Goal: Task Accomplishment & Management: Manage account settings

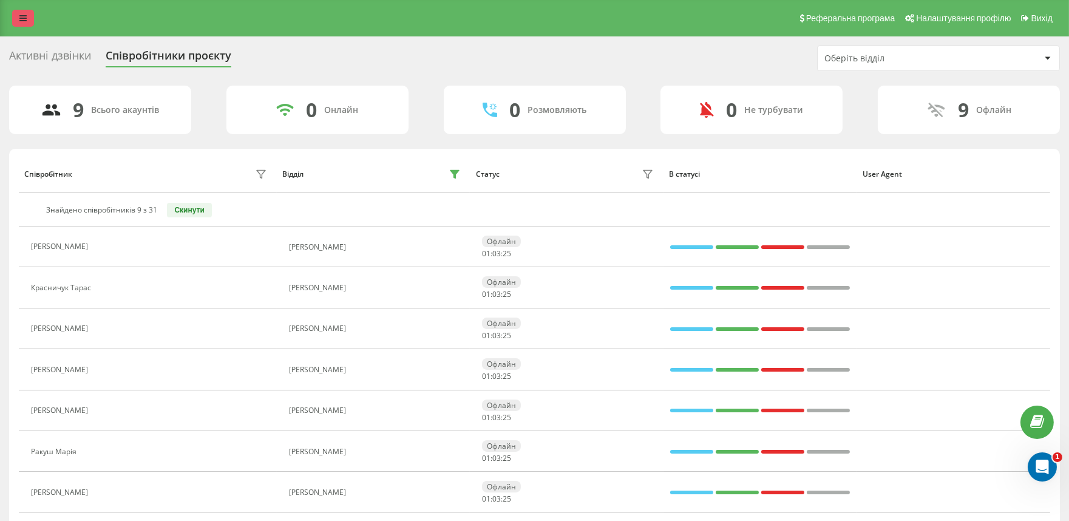
click at [16, 21] on link at bounding box center [23, 18] width 22 height 17
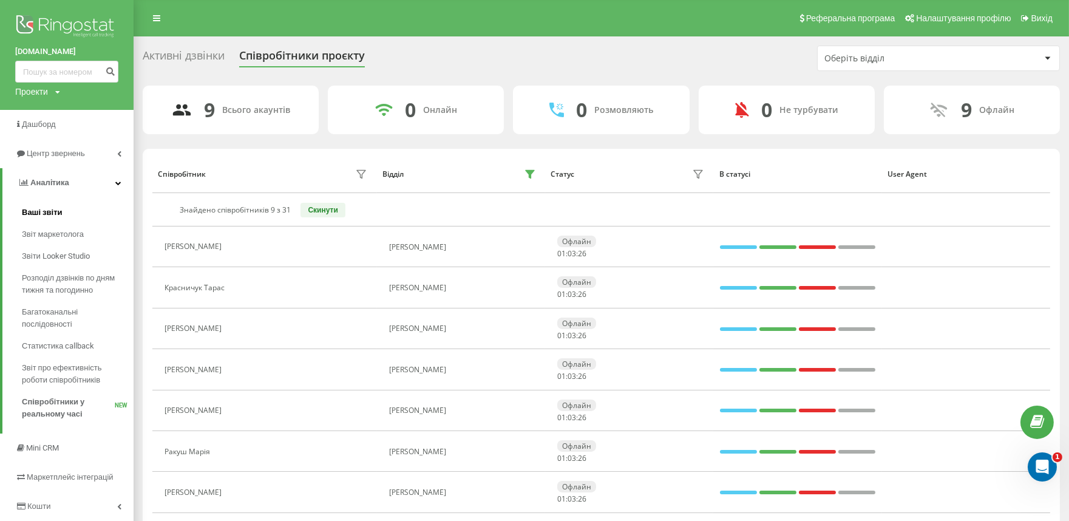
click at [55, 213] on span "Ваші звіти" at bounding box center [42, 212] width 41 height 12
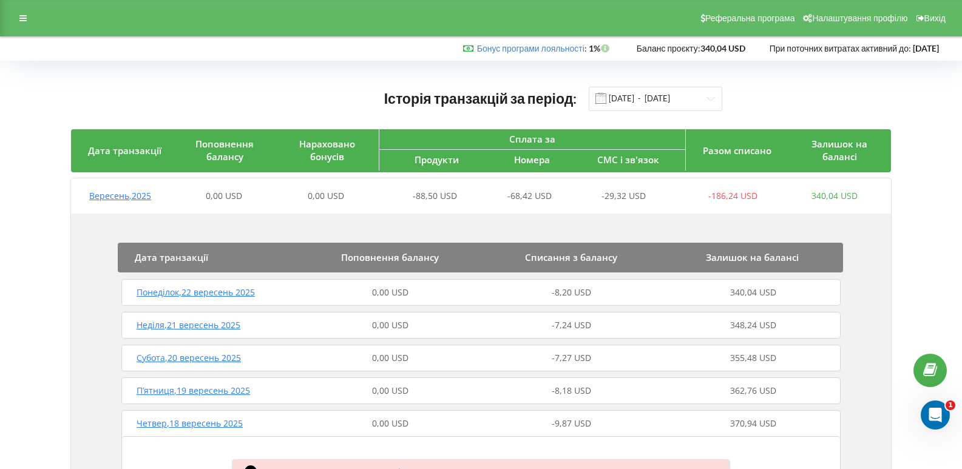
click at [24, 29] on div "Реферальна програма Налаштування профілю Вихід" at bounding box center [481, 18] width 962 height 36
click at [16, 16] on div at bounding box center [23, 18] width 22 height 17
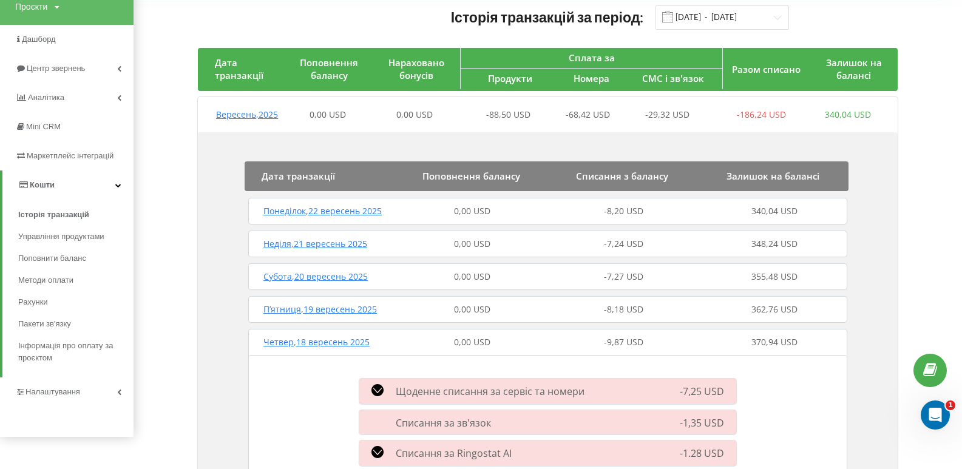
scroll to position [61, 0]
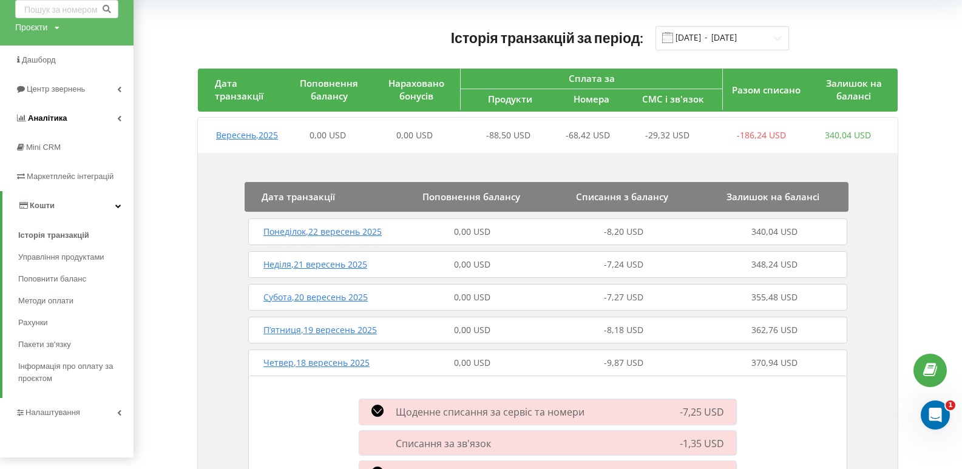
click at [62, 116] on span "Аналiтика" at bounding box center [47, 117] width 39 height 9
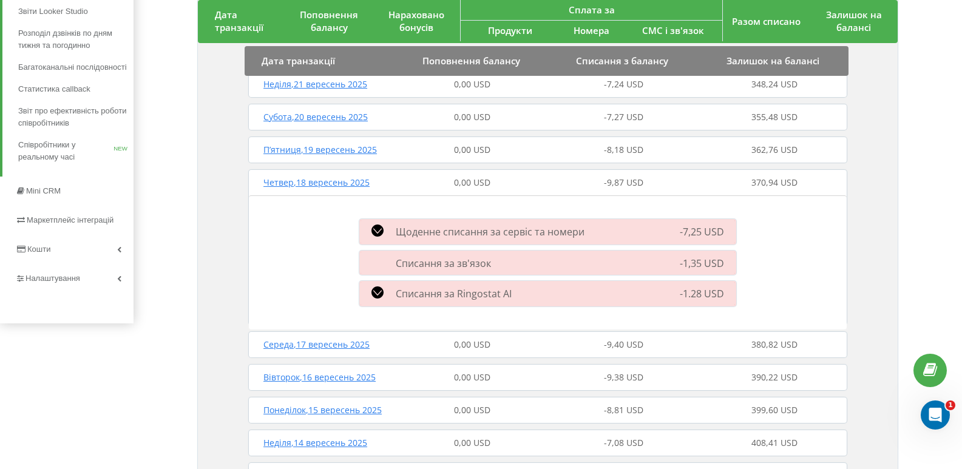
scroll to position [243, 0]
click at [70, 274] on span "Налаштування" at bounding box center [54, 276] width 58 height 9
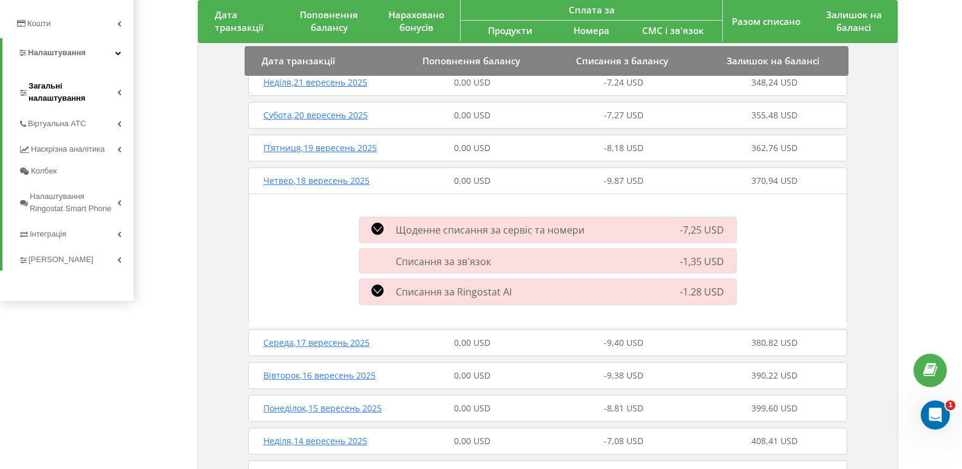
click at [89, 89] on span "Загальні налаштування" at bounding box center [73, 92] width 89 height 24
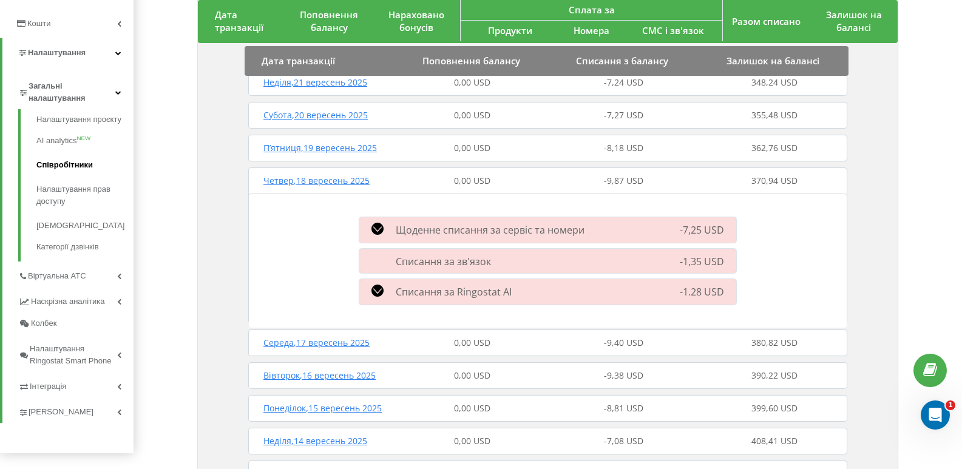
click at [77, 164] on link "Співробітники" at bounding box center [84, 165] width 97 height 24
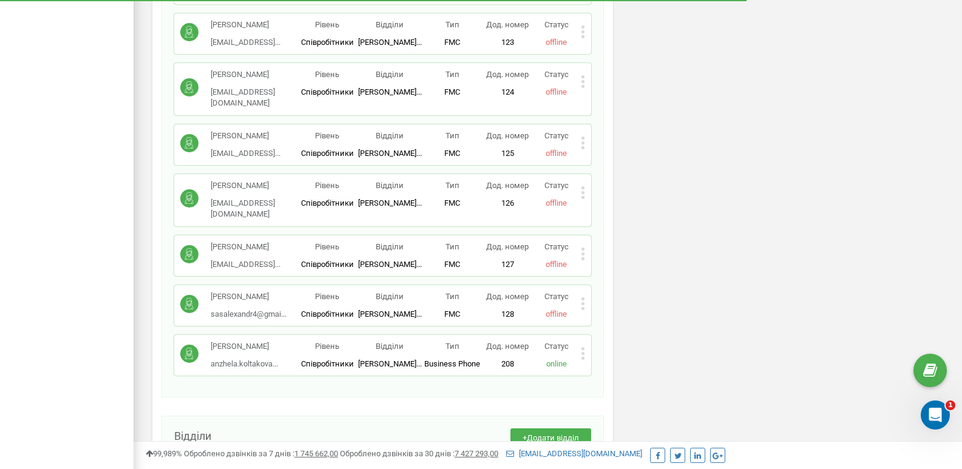
scroll to position [1669, 0]
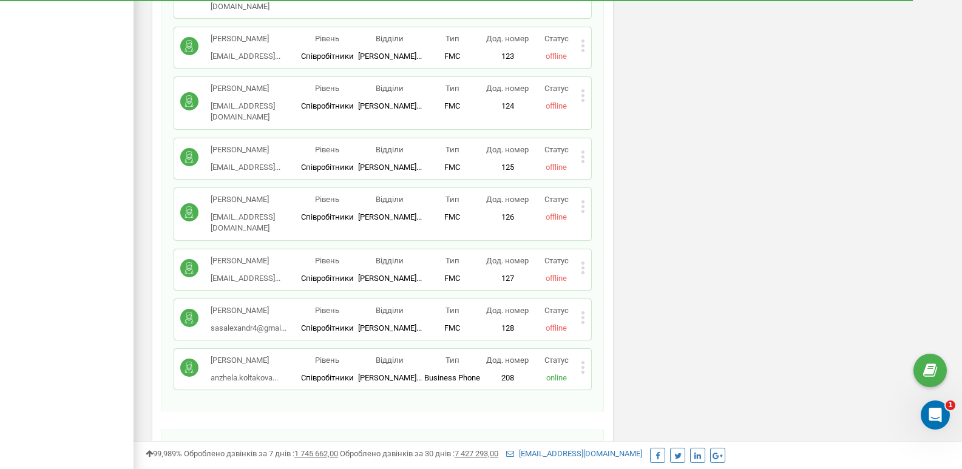
click at [581, 361] on icon at bounding box center [583, 367] width 4 height 13
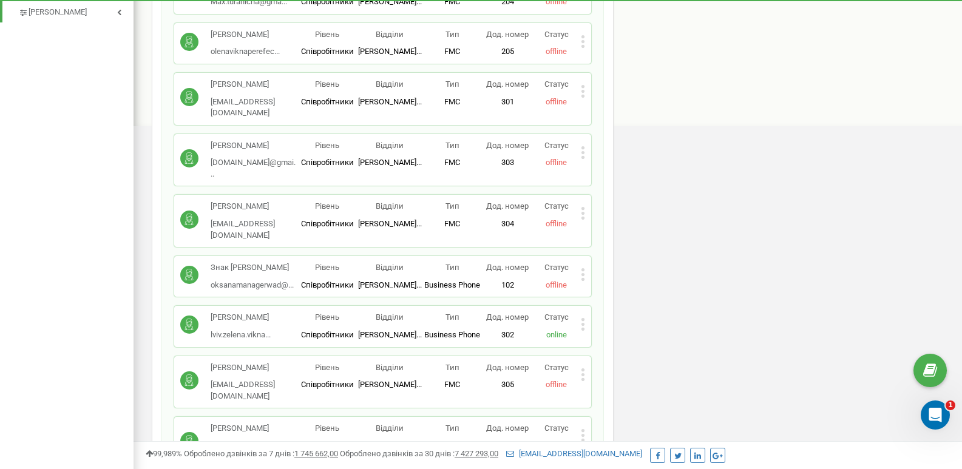
scroll to position [243, 0]
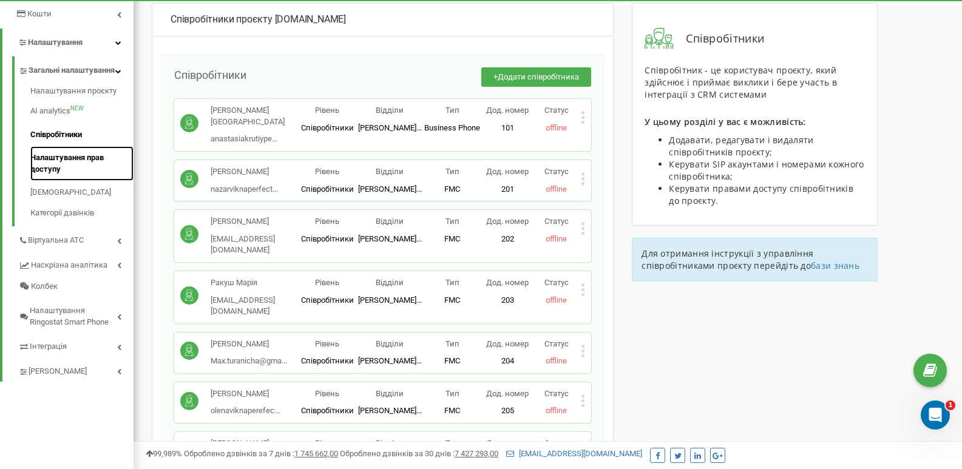
click at [66, 180] on link "Налаштування прав доступу" at bounding box center [81, 163] width 103 height 35
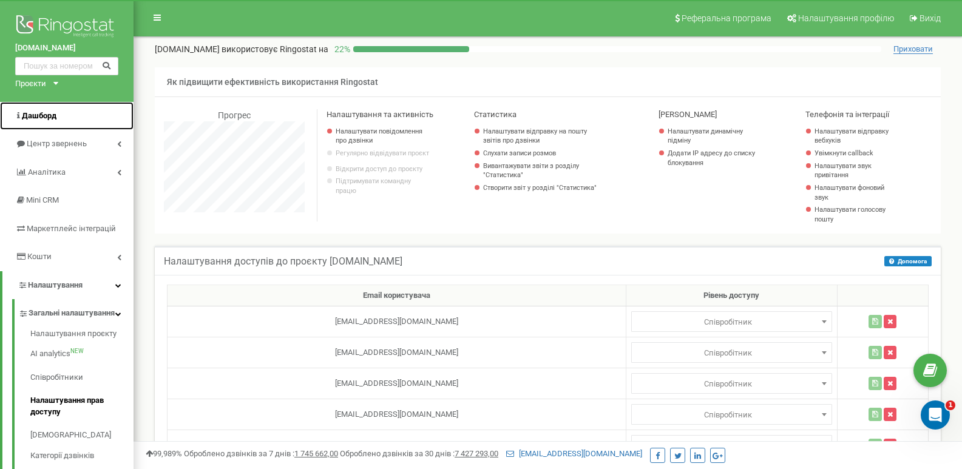
click at [76, 121] on link "Дашборд" at bounding box center [67, 116] width 134 height 29
